Goal: Task Accomplishment & Management: Manage account settings

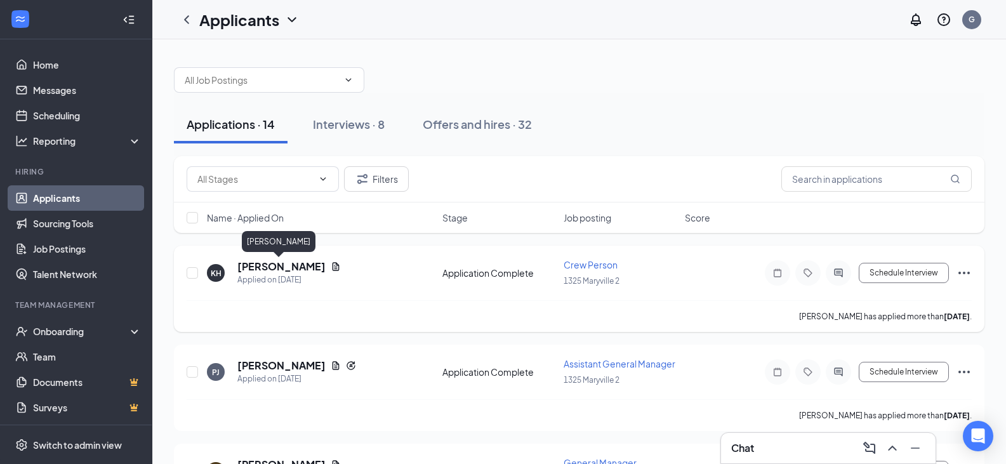
click at [276, 264] on h5 "[PERSON_NAME]" at bounding box center [281, 267] width 88 height 14
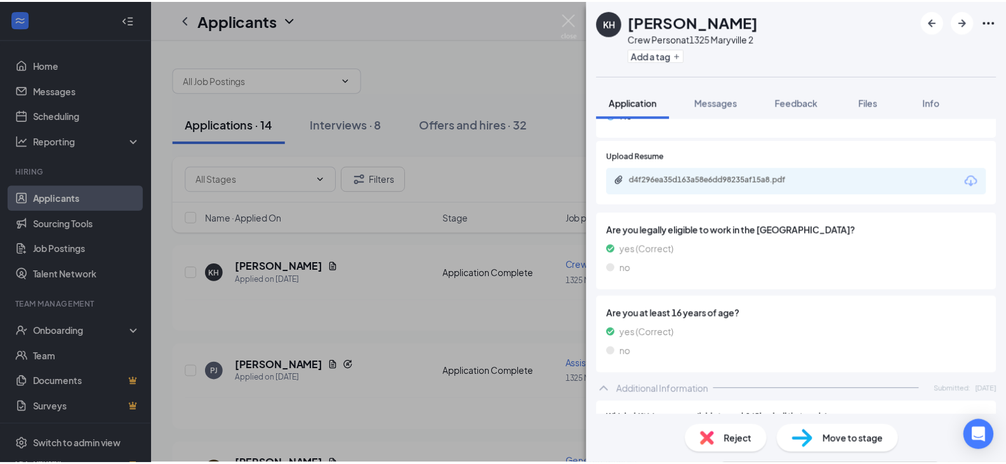
scroll to position [444, 0]
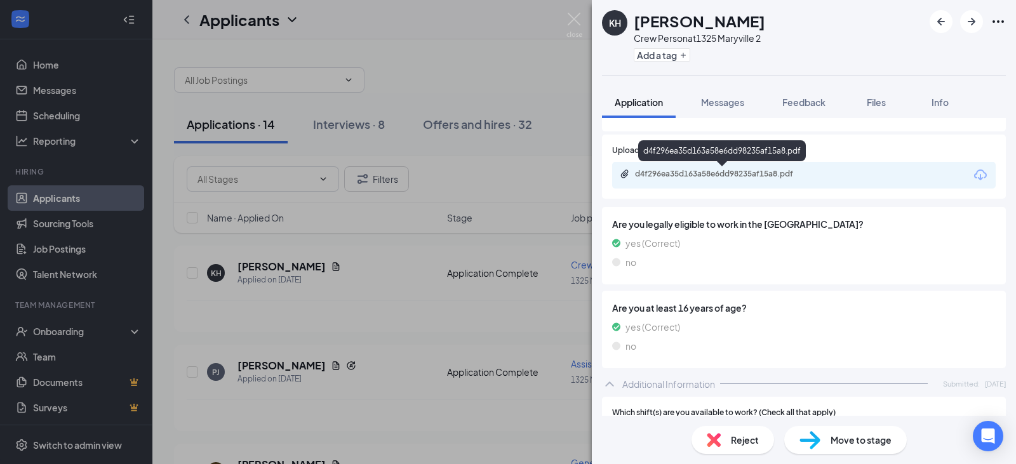
click at [743, 177] on div "d4f296ea35d163a58e6dd98235af15a8.pdf" at bounding box center [724, 174] width 178 height 10
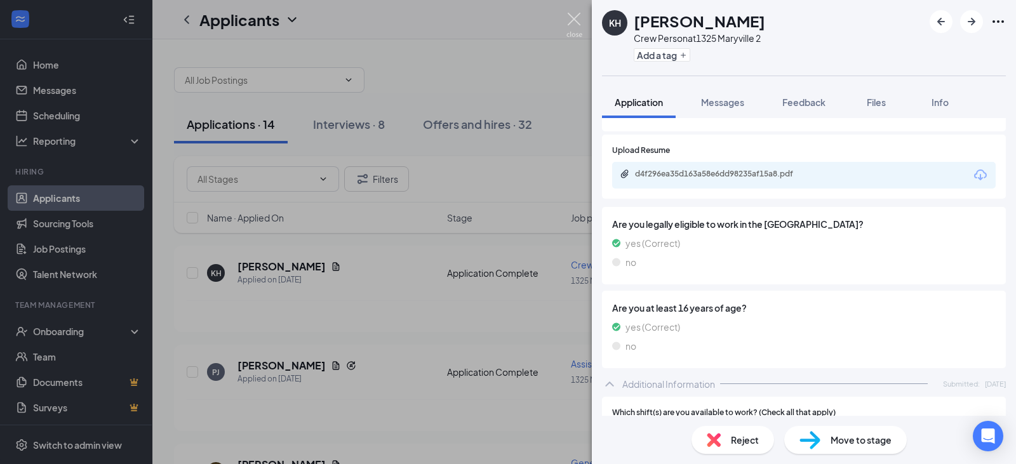
click at [573, 19] on img at bounding box center [574, 25] width 16 height 25
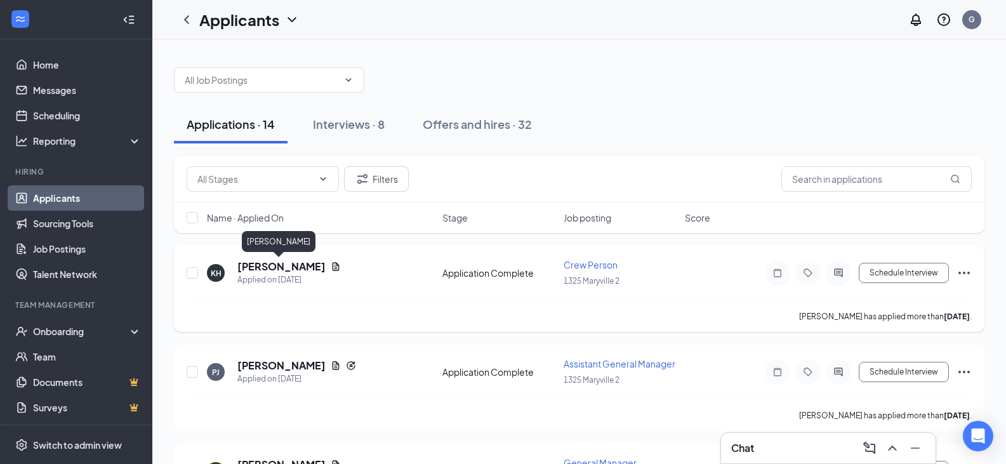
click at [267, 269] on h5 "[PERSON_NAME]" at bounding box center [281, 267] width 88 height 14
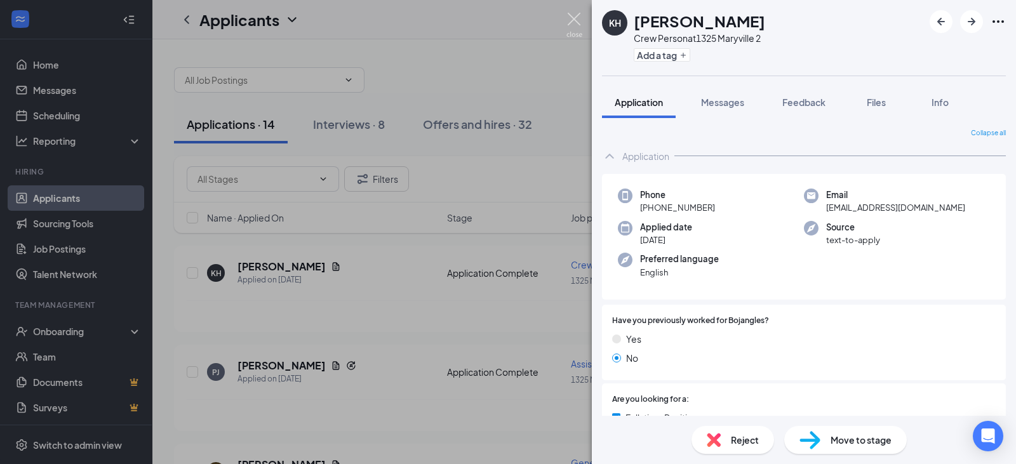
click at [570, 18] on img at bounding box center [574, 25] width 16 height 25
